Goal: Use online tool/utility: Utilize a website feature to perform a specific function

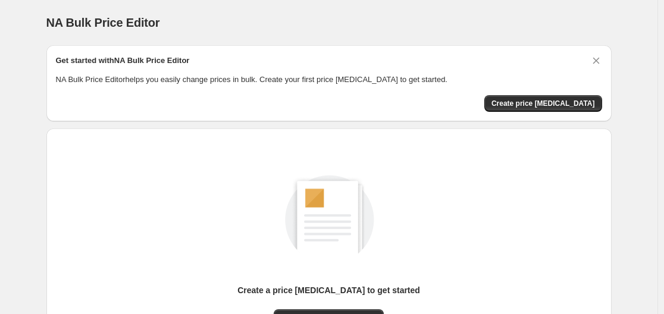
scroll to position [131, 0]
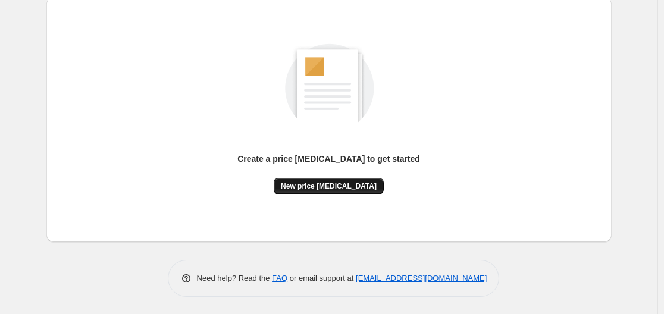
click at [335, 189] on span "New price [MEDICAL_DATA]" at bounding box center [329, 186] width 96 height 10
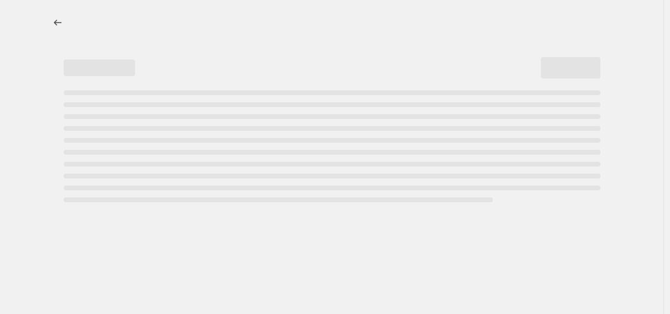
select select "percentage"
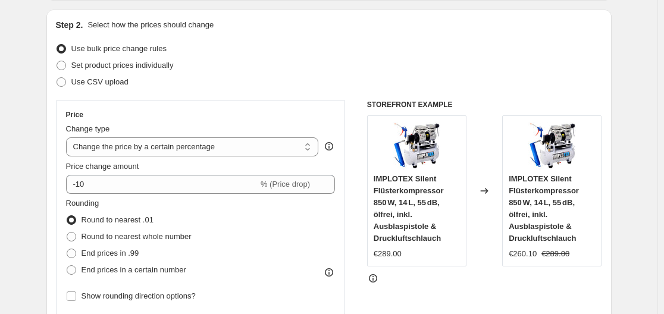
scroll to position [178, 0]
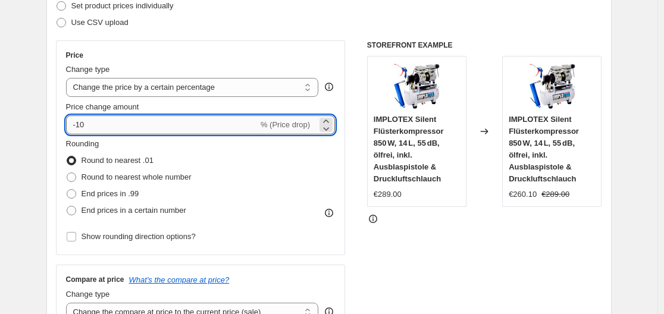
drag, startPoint x: 89, startPoint y: 124, endPoint x: 81, endPoint y: 127, distance: 9.1
click at [81, 127] on input "-10" at bounding box center [162, 124] width 192 height 19
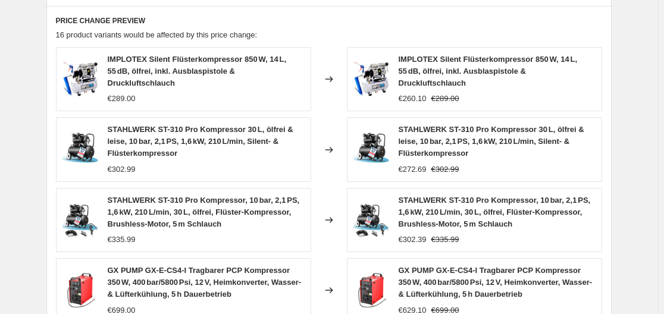
scroll to position [930, 0]
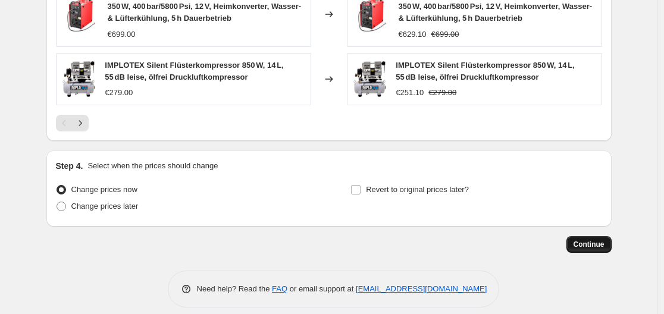
type input "-30"
click at [586, 240] on span "Continue" at bounding box center [588, 245] width 31 height 10
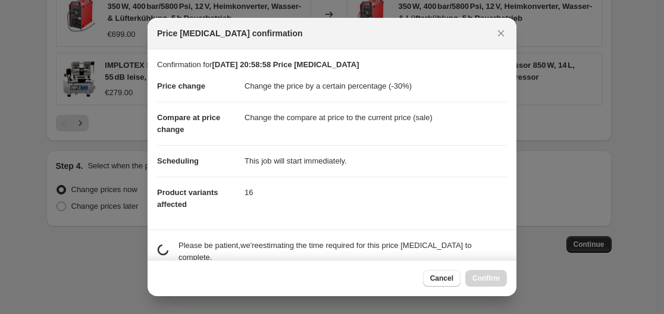
scroll to position [0, 0]
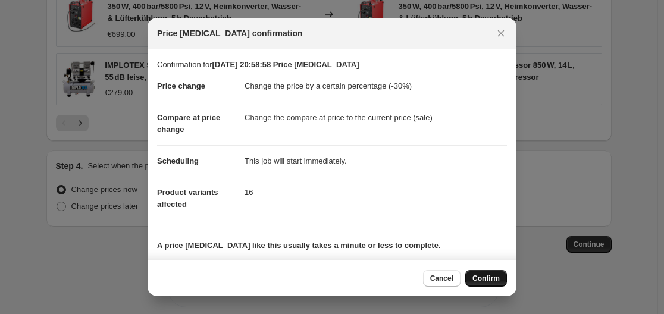
click at [491, 278] on span "Confirm" at bounding box center [485, 279] width 27 height 10
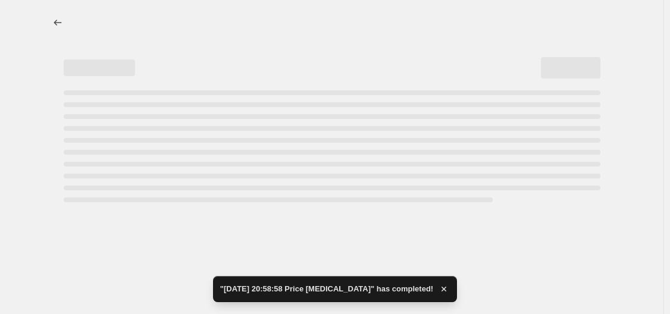
select select "percentage"
